Goal: Task Accomplishment & Management: Manage account settings

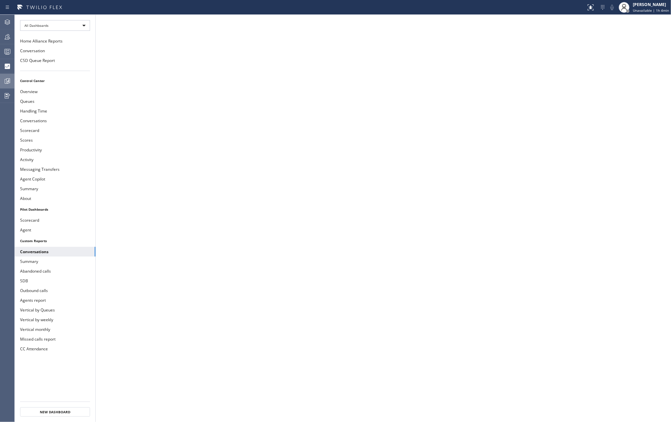
drag, startPoint x: 0, startPoint y: 0, endPoint x: 5, endPoint y: 82, distance: 82.4
click at [5, 82] on icon at bounding box center [7, 81] width 5 height 5
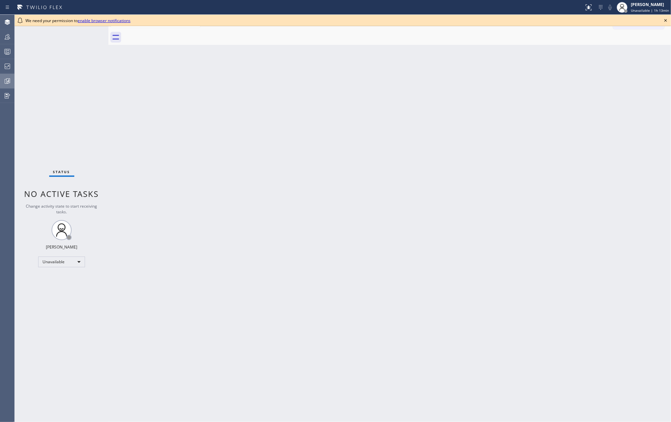
click at [8, 81] on icon at bounding box center [8, 80] width 2 height 3
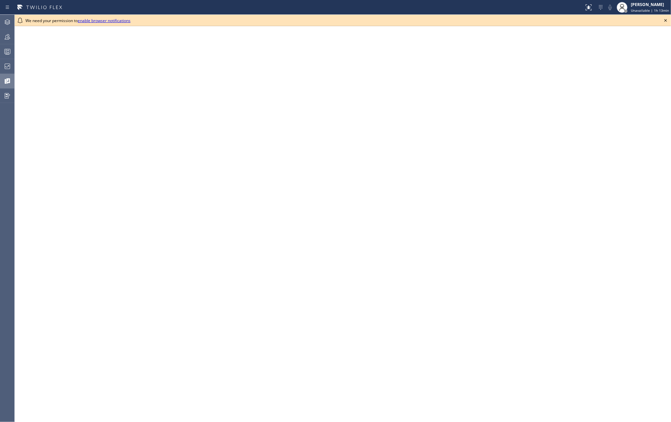
click at [666, 21] on icon at bounding box center [665, 20] width 8 height 8
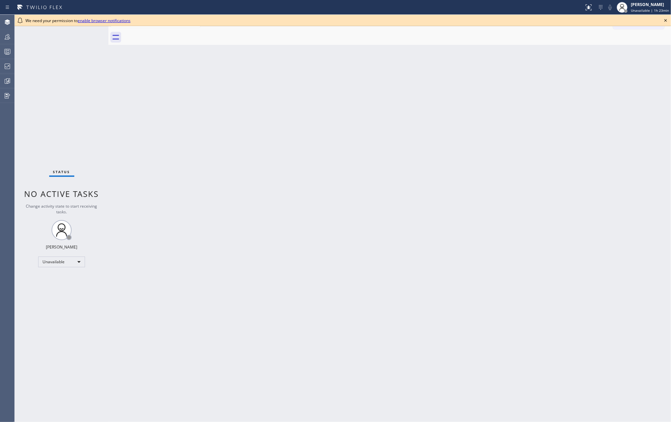
click at [666, 19] on icon at bounding box center [665, 20] width 8 height 8
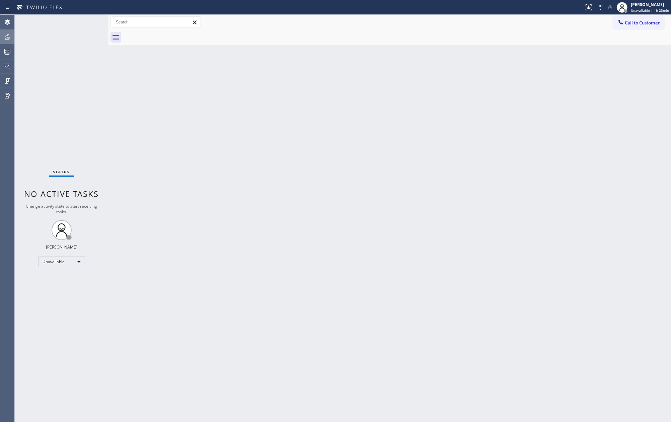
click at [7, 39] on icon at bounding box center [7, 37] width 8 height 8
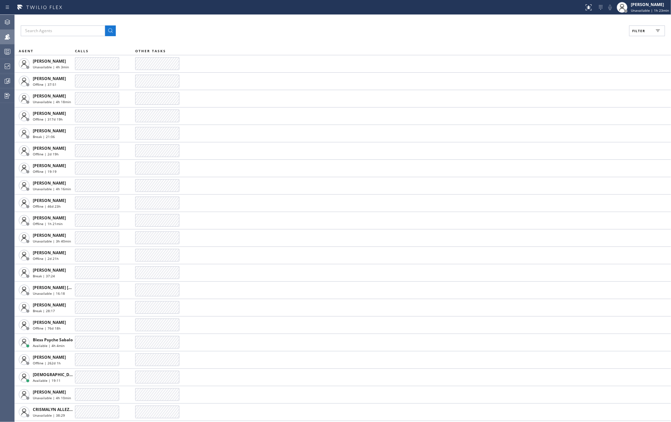
click at [647, 31] on button "Filter" at bounding box center [647, 30] width 36 height 11
click at [574, 78] on input "Available" at bounding box center [573, 79] width 8 height 8
checkbox input "true"
click at [574, 99] on input "Break" at bounding box center [573, 100] width 8 height 8
checkbox input "true"
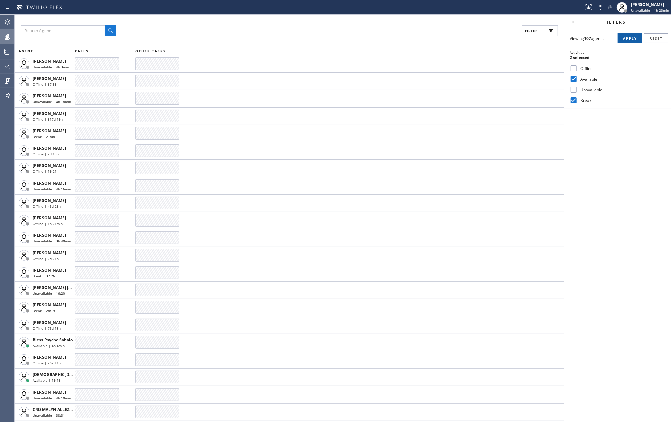
click at [626, 36] on span "Apply" at bounding box center [630, 38] width 14 height 5
click at [6, 52] on circle at bounding box center [6, 52] width 1 height 1
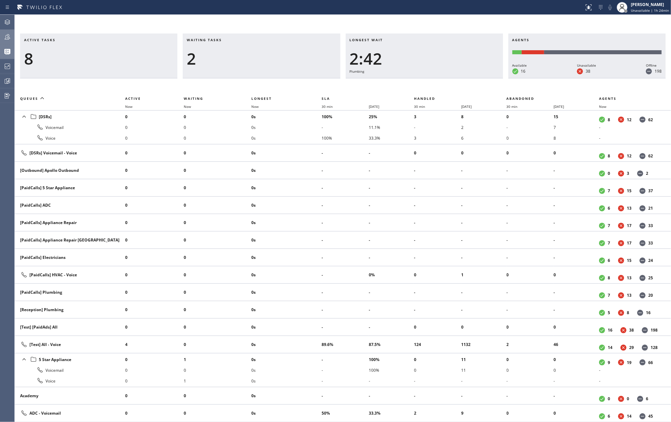
click at [7, 36] on icon at bounding box center [7, 37] width 8 height 8
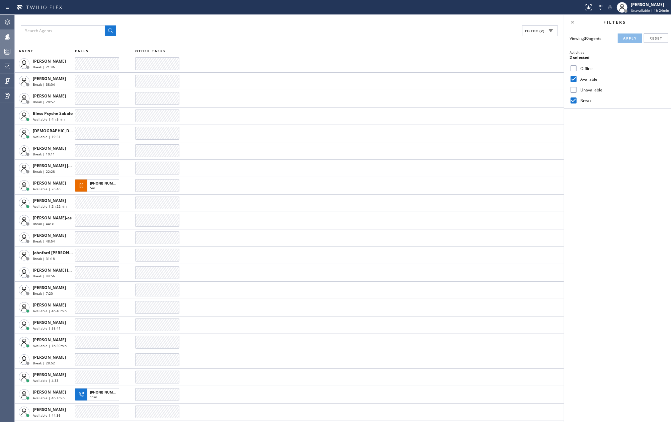
click at [574, 86] on input "Unavailable" at bounding box center [573, 90] width 8 height 8
click at [627, 37] on span "Apply" at bounding box center [630, 38] width 14 height 5
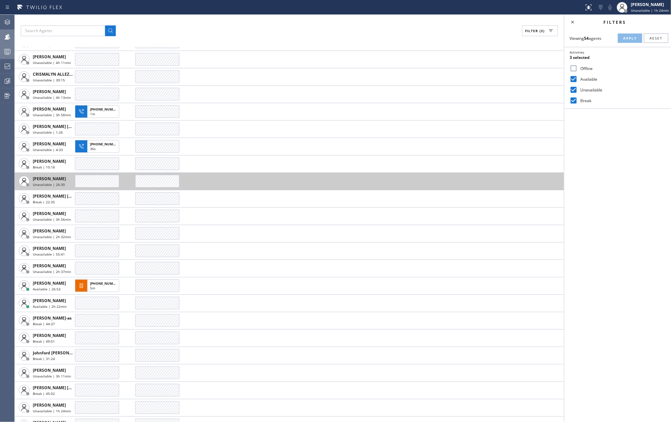
scroll to position [223, 0]
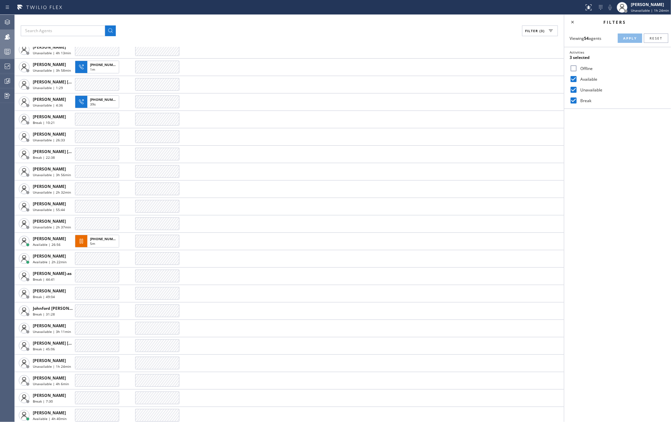
click at [575, 88] on input "Unavailable" at bounding box center [573, 90] width 8 height 8
checkbox input "false"
click at [624, 36] on span "Apply" at bounding box center [630, 38] width 14 height 5
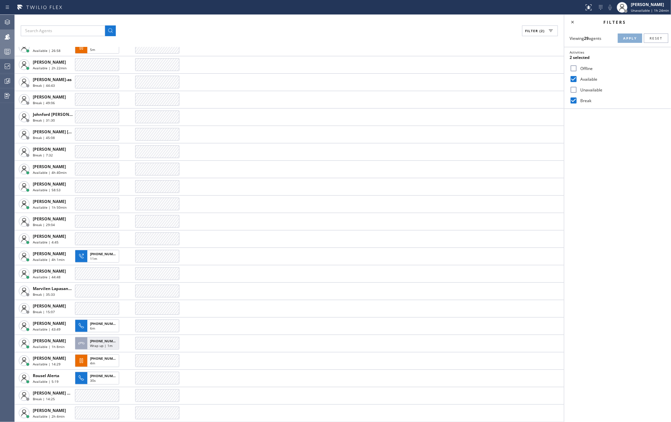
scroll to position [31, 0]
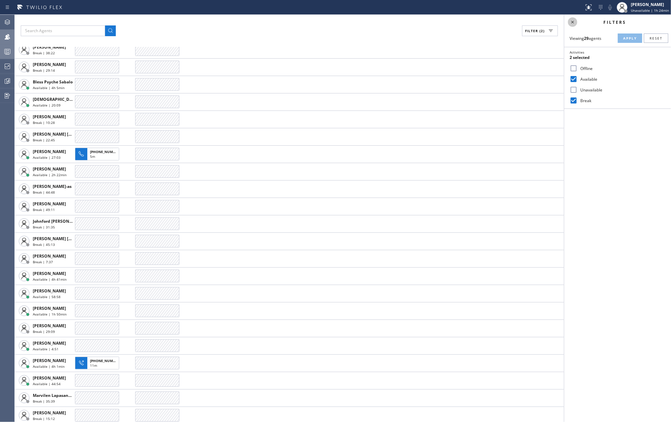
click at [574, 23] on icon at bounding box center [572, 22] width 8 height 8
click at [419, 39] on div "Filter (2) AGENT CALLS OTHER TASKS Alynna Marie Pasumala Break | 22:04 Arnold V…" at bounding box center [343, 218] width 656 height 407
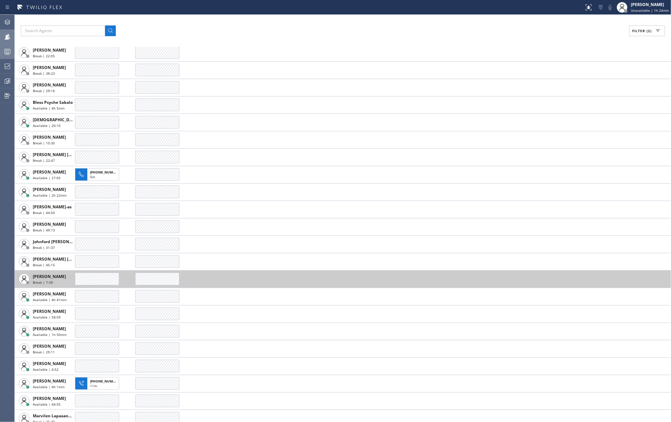
scroll to position [0, 0]
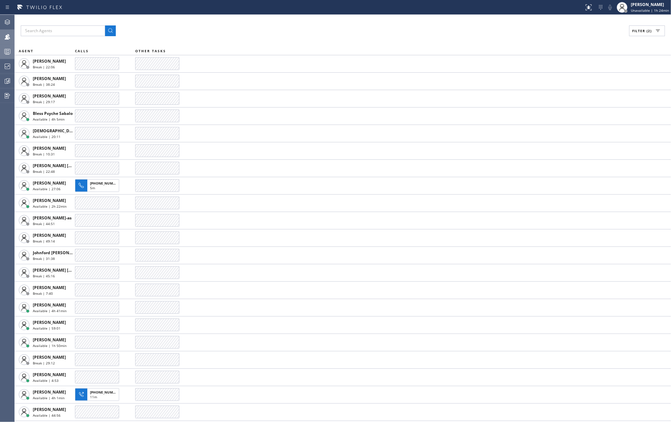
click at [7, 51] on icon at bounding box center [7, 52] width 8 height 8
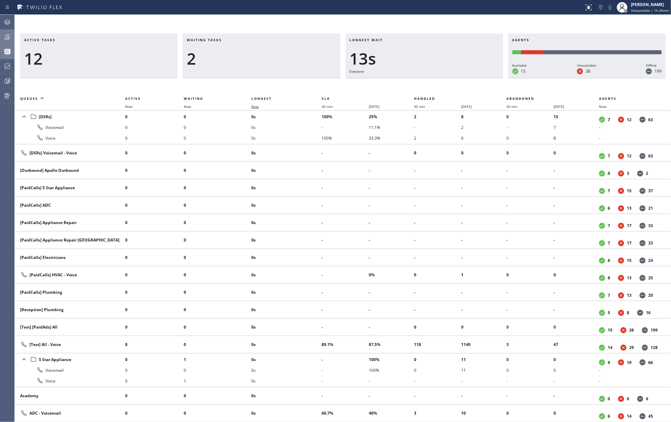
click at [257, 105] on span "Now" at bounding box center [254, 106] width 7 height 5
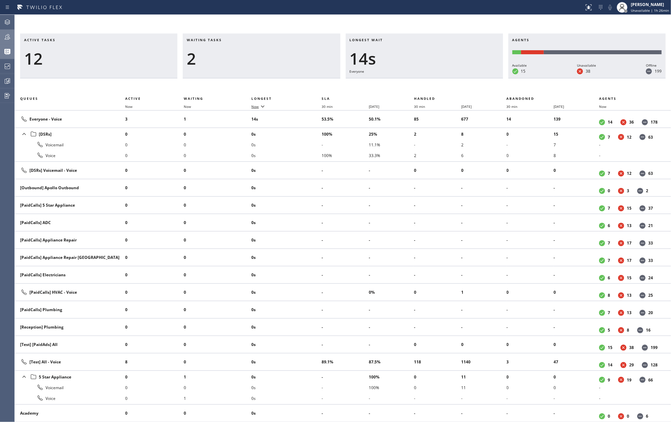
click at [257, 105] on span "Now" at bounding box center [254, 106] width 7 height 5
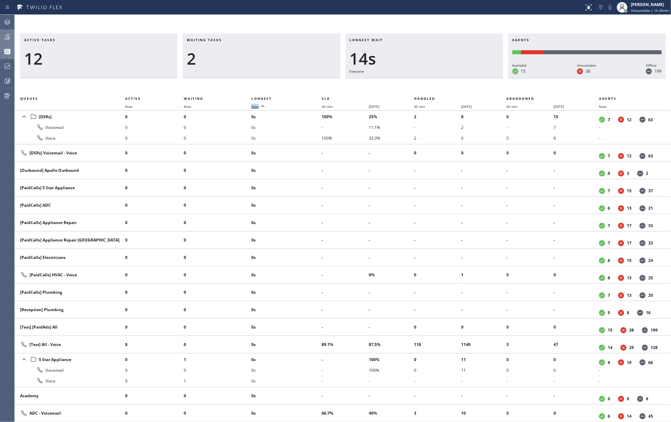
click at [257, 105] on span "Now" at bounding box center [254, 106] width 7 height 5
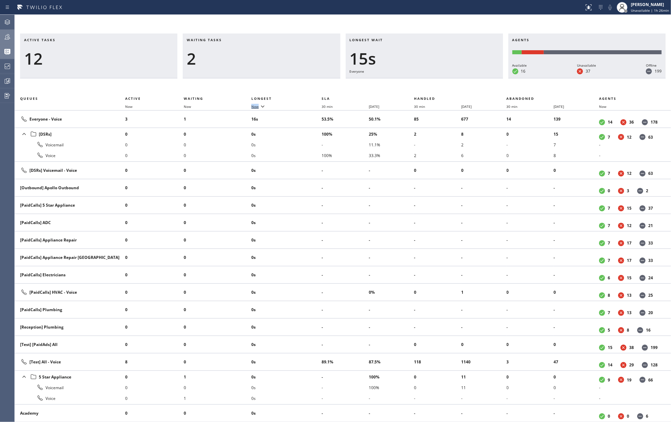
click at [257, 105] on span "Now" at bounding box center [254, 106] width 7 height 5
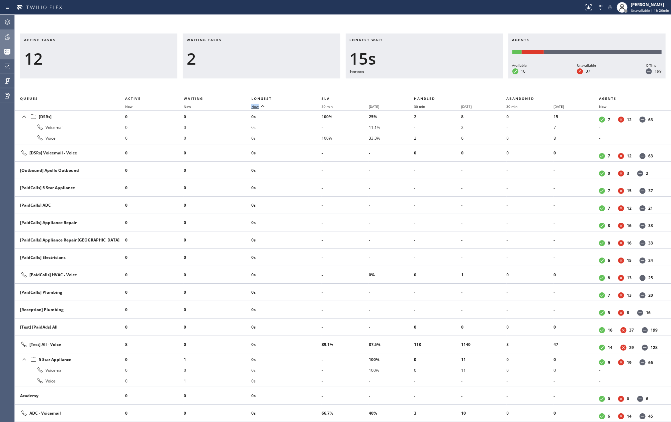
click at [257, 105] on span "Now" at bounding box center [254, 106] width 7 height 5
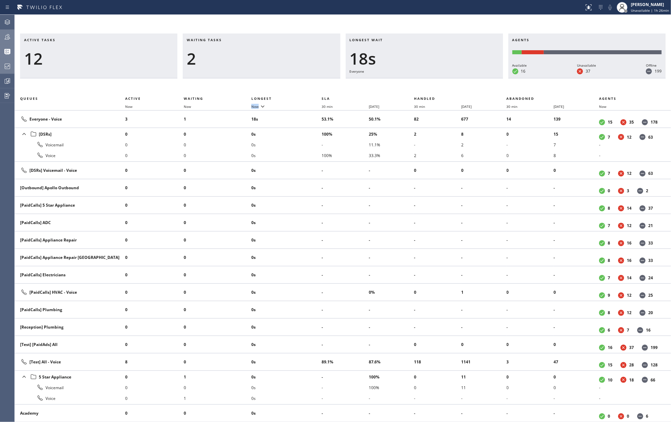
click at [10, 66] on icon at bounding box center [7, 66] width 8 height 8
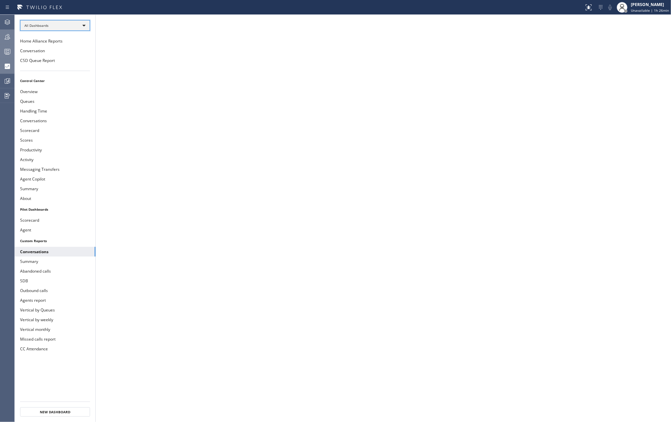
click at [84, 27] on div "All Dashboards" at bounding box center [55, 25] width 70 height 11
click at [83, 27] on div at bounding box center [335, 211] width 671 height 422
click at [7, 78] on icon at bounding box center [7, 81] width 8 height 8
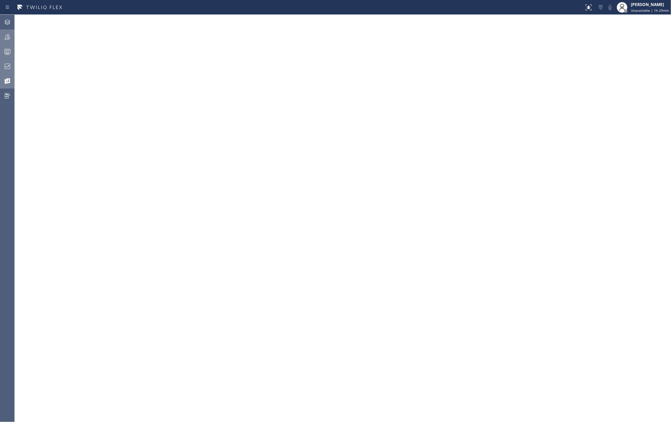
click at [6, 67] on icon at bounding box center [7, 66] width 5 height 5
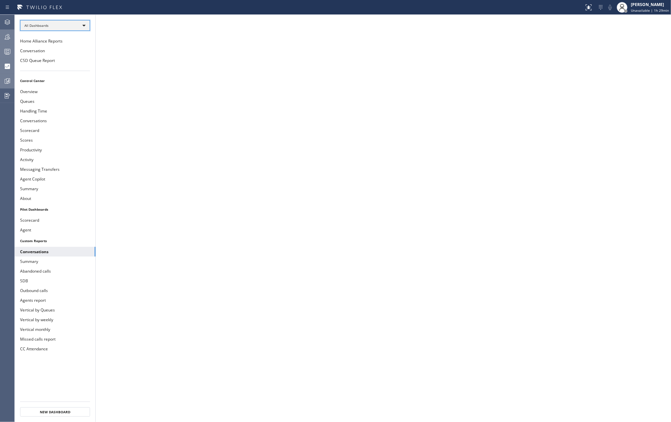
click at [77, 25] on div "All Dashboards" at bounding box center [55, 25] width 70 height 11
click at [63, 67] on li "Custom Reports" at bounding box center [54, 69] width 68 height 8
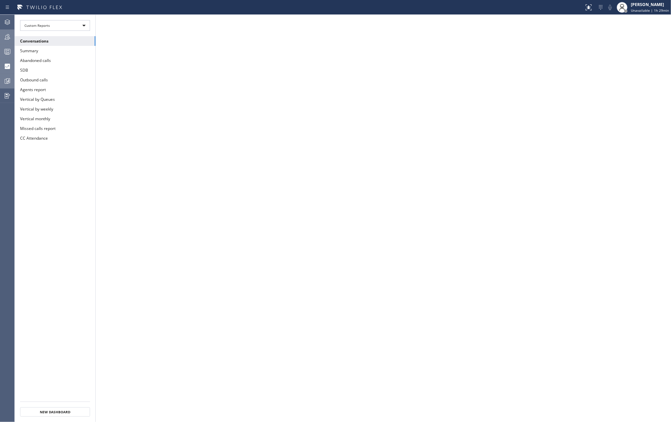
click at [66, 224] on ul "Conversations Summary Abandoned calls SDB Outbound calls Agents report Vertical…" at bounding box center [55, 218] width 81 height 365
click at [5, 80] on icon at bounding box center [7, 81] width 5 height 5
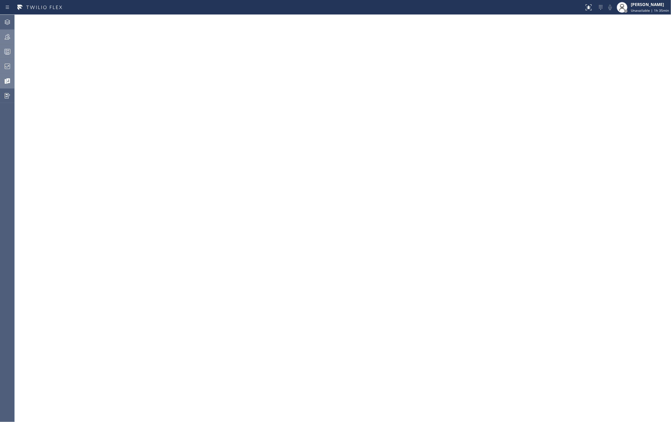
click at [8, 65] on icon at bounding box center [7, 66] width 8 height 8
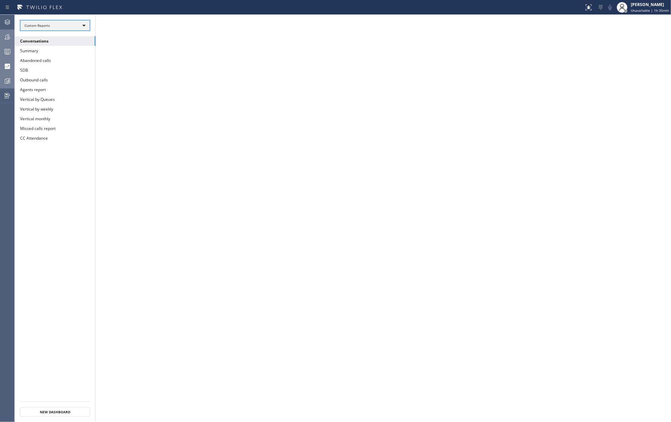
click at [78, 25] on div "Custom Reports" at bounding box center [55, 25] width 70 height 11
click at [64, 35] on li "All Dashboards" at bounding box center [54, 35] width 68 height 8
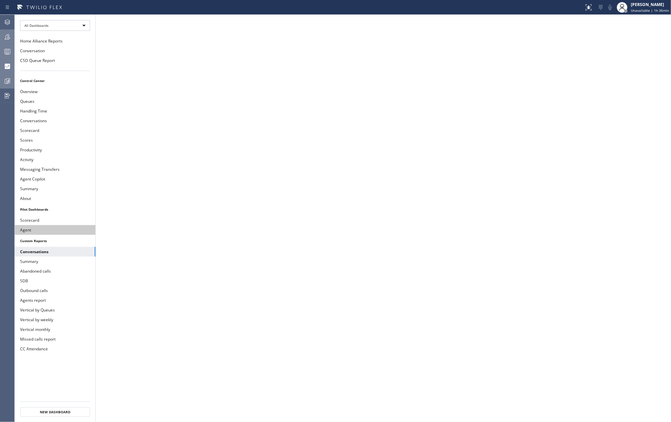
click at [38, 230] on button "Agent" at bounding box center [55, 230] width 81 height 10
click at [591, 4] on div at bounding box center [591, 5] width 4 height 4
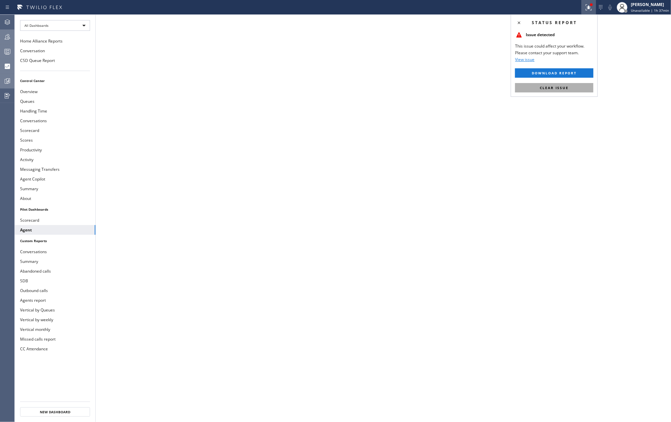
click at [555, 86] on span "Clear issue" at bounding box center [554, 87] width 29 height 5
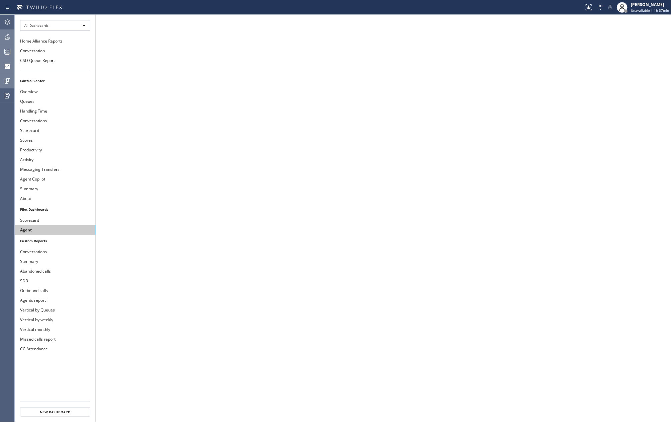
click at [39, 232] on button "Agent" at bounding box center [55, 230] width 81 height 10
click at [56, 23] on div "All Dashboards" at bounding box center [55, 25] width 70 height 11
click at [49, 35] on li "All Dashboards" at bounding box center [54, 35] width 68 height 8
click at [6, 49] on rect at bounding box center [8, 51] width 6 height 5
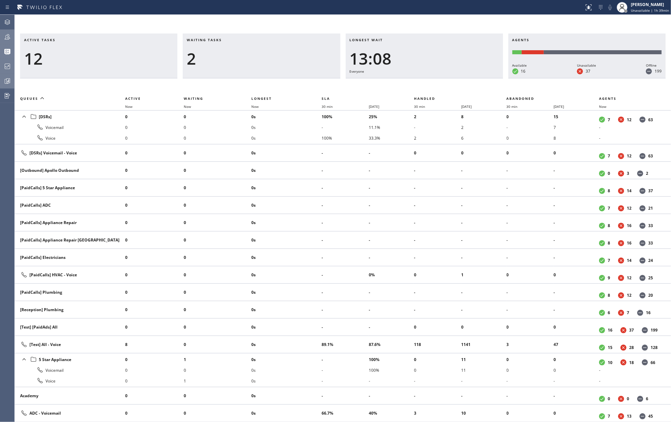
click at [6, 75] on div at bounding box center [7, 80] width 15 height 13
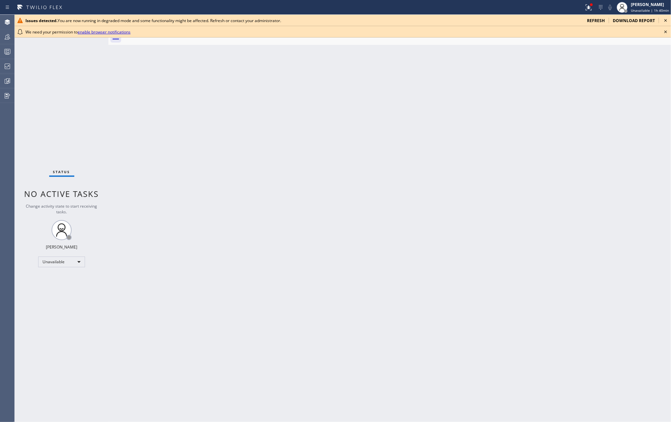
click at [664, 30] on icon at bounding box center [665, 32] width 8 height 8
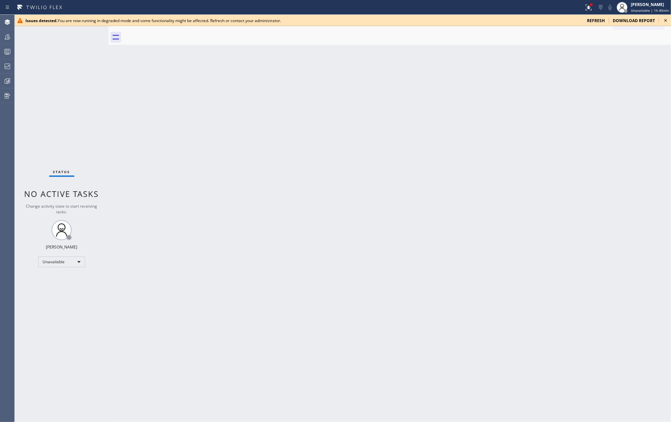
click at [665, 19] on icon at bounding box center [665, 20] width 8 height 8
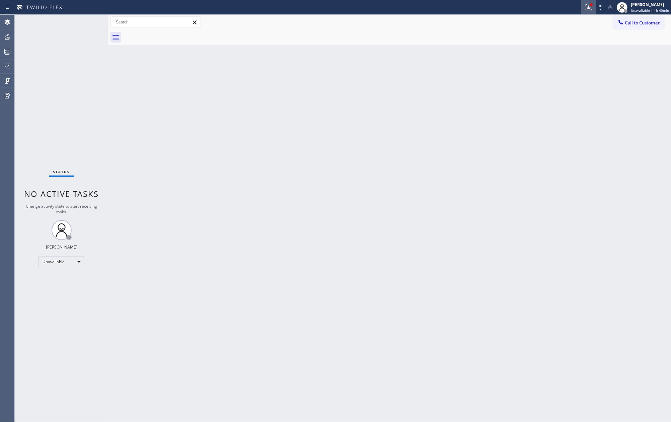
click at [590, 8] on icon at bounding box center [588, 6] width 4 height 5
click at [558, 92] on button "Clear issues" at bounding box center [554, 94] width 78 height 9
click at [6, 55] on icon at bounding box center [7, 52] width 8 height 8
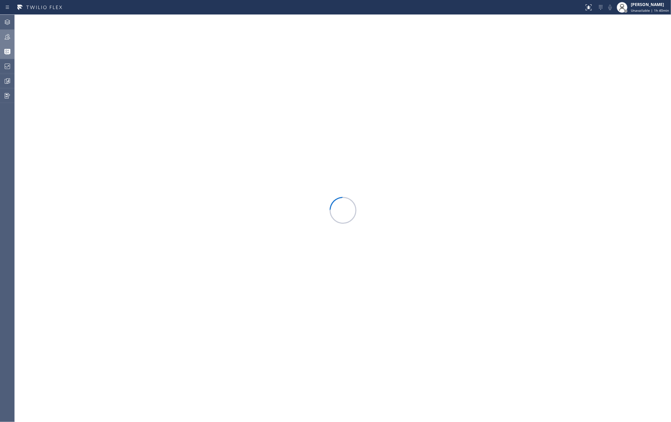
click at [10, 33] on icon at bounding box center [7, 37] width 8 height 8
click at [644, 29] on span "Filter" at bounding box center [638, 30] width 13 height 5
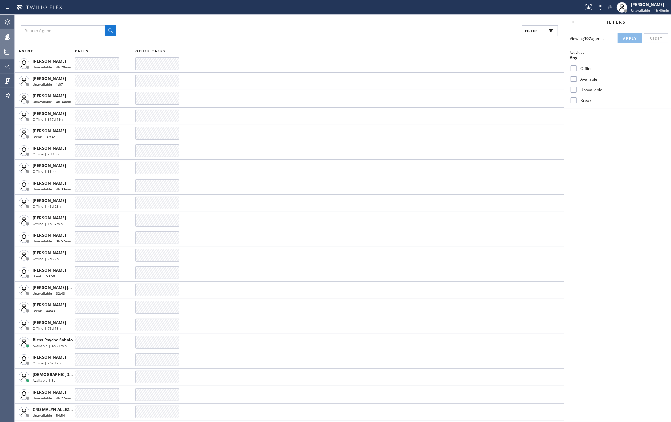
click at [578, 78] on label "Available" at bounding box center [622, 79] width 88 height 6
click at [578, 78] on input "Available" at bounding box center [573, 79] width 8 height 8
checkbox input "true"
click at [575, 99] on input "Break" at bounding box center [573, 100] width 8 height 8
checkbox input "true"
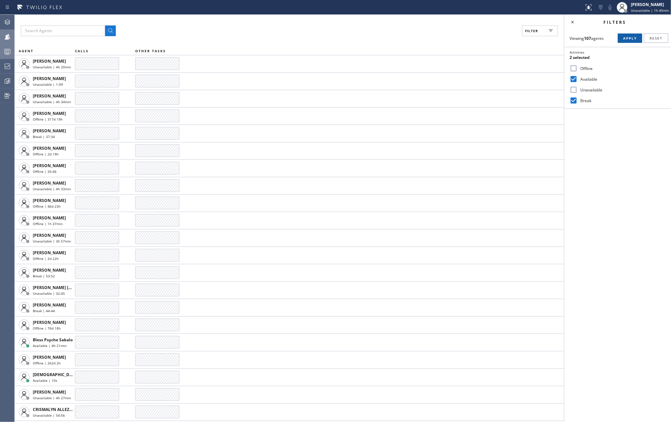
click at [623, 36] on span "Apply" at bounding box center [630, 38] width 14 height 5
click at [572, 23] on icon at bounding box center [572, 22] width 8 height 8
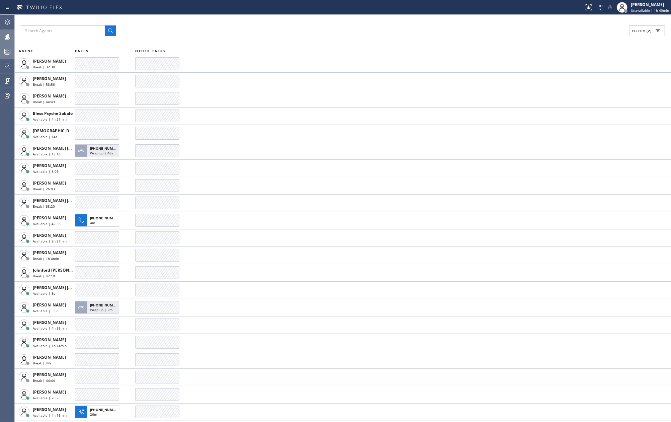
click at [7, 51] on icon at bounding box center [7, 52] width 8 height 8
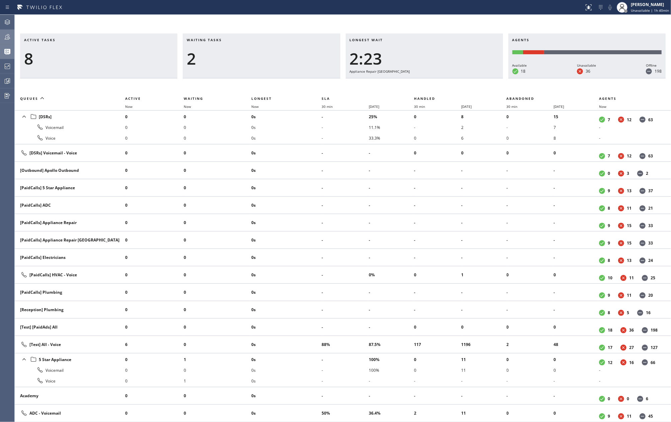
click at [317, 21] on div "Active tasks 8 Waiting tasks 2 Longest wait 2:23 Appliance Repair High End Agen…" at bounding box center [343, 218] width 656 height 407
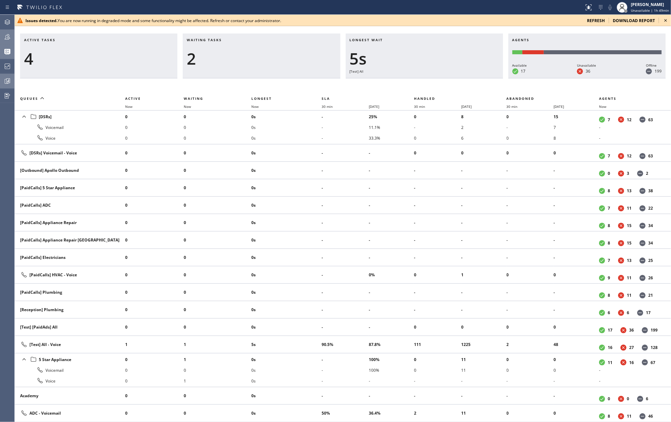
click at [5, 79] on icon at bounding box center [7, 81] width 8 height 8
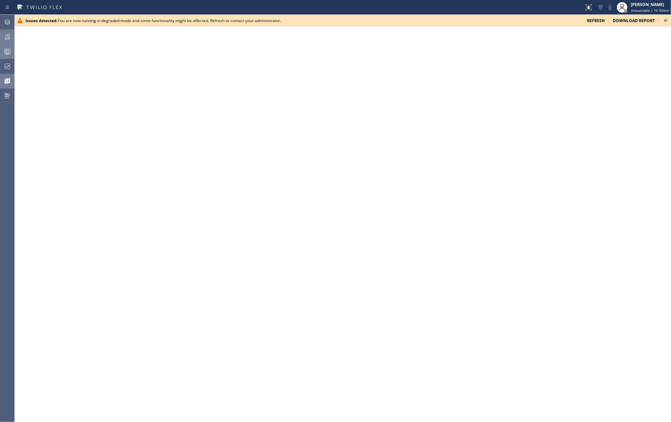
click at [665, 19] on icon at bounding box center [665, 20] width 8 height 8
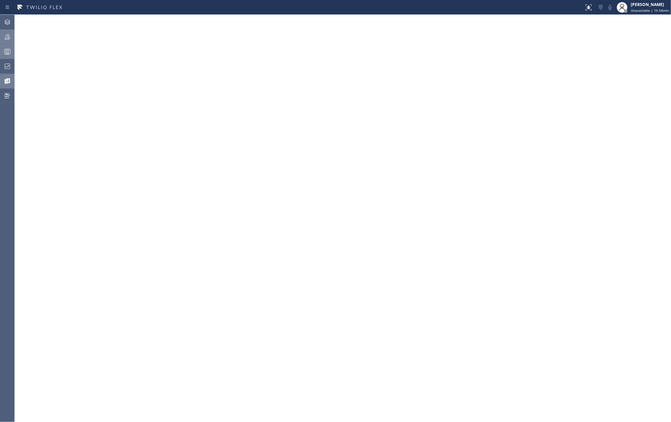
click at [5, 53] on icon at bounding box center [7, 52] width 8 height 8
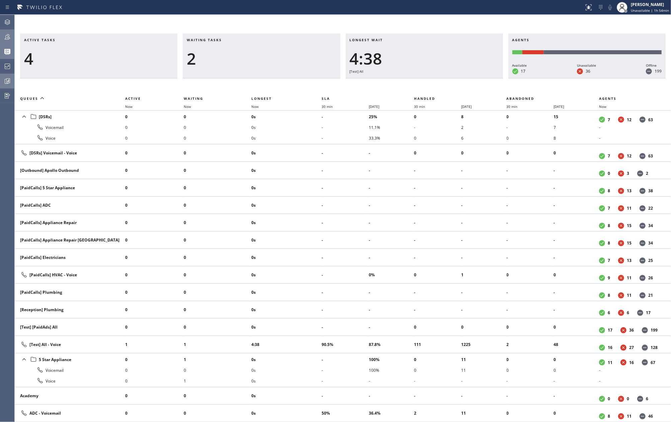
click at [9, 36] on icon at bounding box center [7, 37] width 8 height 8
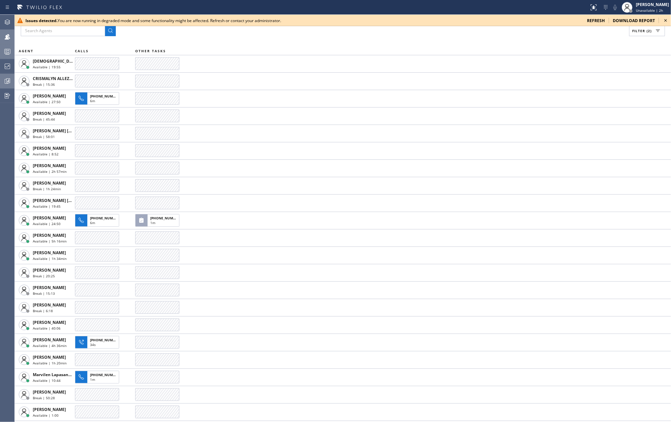
click at [664, 21] on icon at bounding box center [665, 20] width 8 height 8
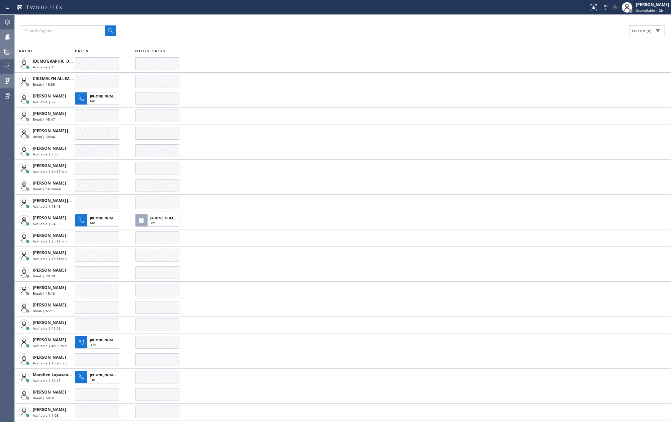
click at [271, 32] on div "Filter (2)" at bounding box center [343, 30] width 644 height 11
click at [217, 37] on div "Filter (2) AGENT CALLS OTHER TASKS Christian Cinco Available | 20:02 CRISMALYN …" at bounding box center [343, 218] width 656 height 407
click at [5, 49] on rect at bounding box center [8, 51] width 6 height 5
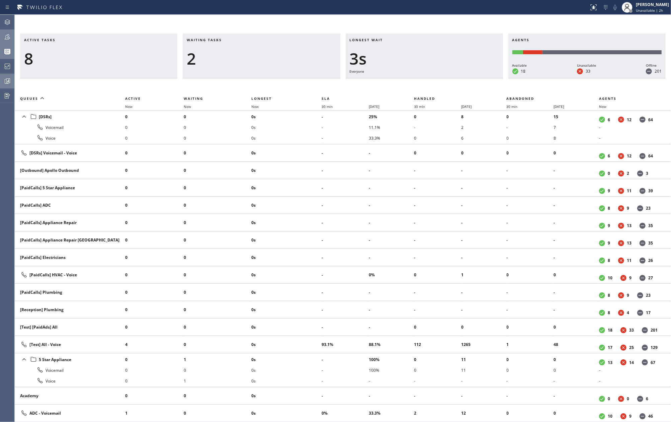
click at [309, 17] on div "Active tasks 8 Waiting tasks 2 Longest wait 3s Everyone Agents Available 18 Una…" at bounding box center [343, 218] width 656 height 407
click at [9, 38] on icon at bounding box center [7, 37] width 8 height 8
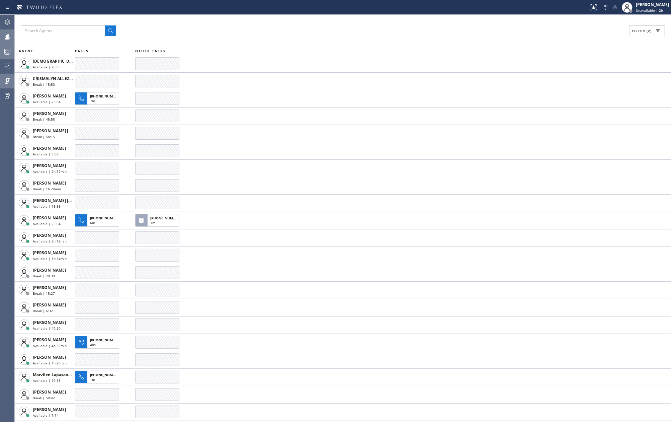
click at [165, 26] on div "Filter (2)" at bounding box center [343, 30] width 644 height 11
click at [7, 83] on icon at bounding box center [8, 80] width 4 height 5
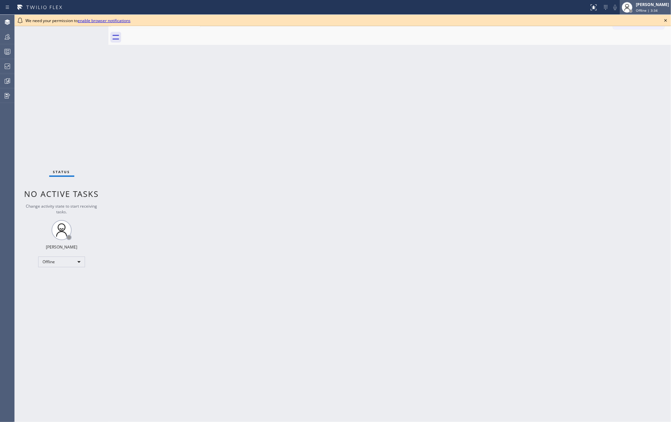
click at [650, 9] on span "Offline | 3:34" at bounding box center [647, 10] width 22 height 5
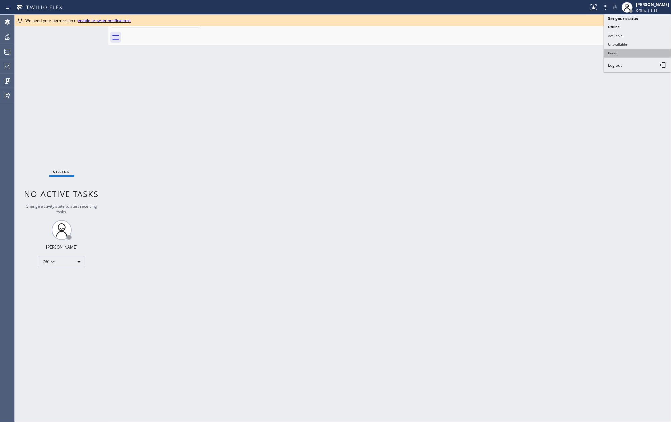
click at [625, 54] on button "Break" at bounding box center [637, 53] width 67 height 9
click at [665, 18] on icon at bounding box center [665, 20] width 8 height 8
